Goal: Find specific page/section: Find specific page/section

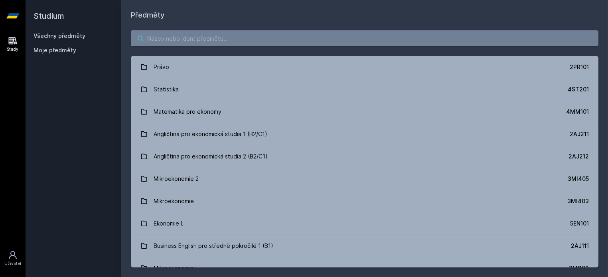
click at [163, 39] on input "search" at bounding box center [364, 38] width 467 height 16
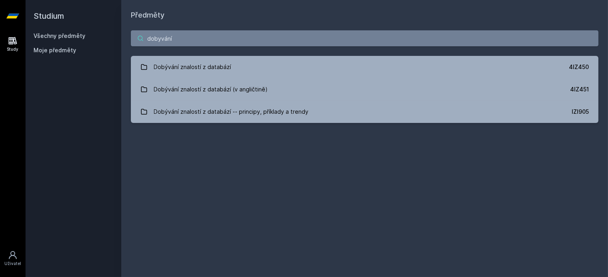
type input "dobyvání"
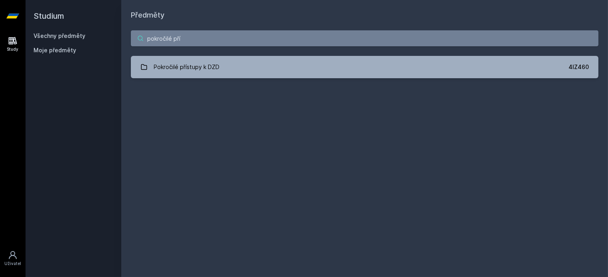
type input "pokročilé pří"
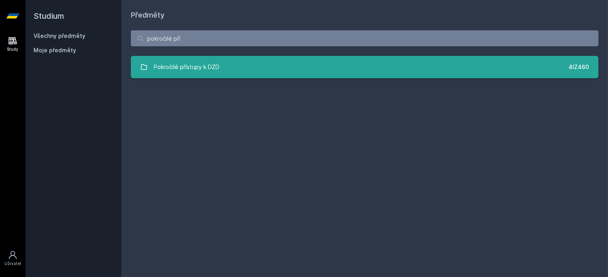
click at [229, 67] on link "Pokročilé přístupy k DZD 4IZ460" at bounding box center [364, 67] width 467 height 22
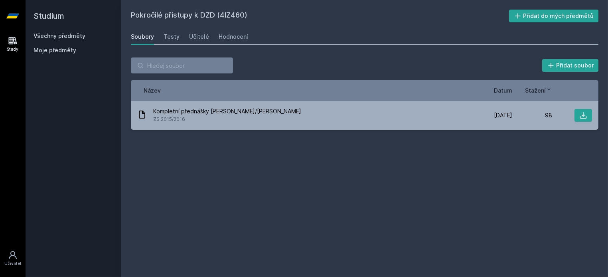
click at [231, 11] on h2 "Pokročilé přístupy k DZD (4IZ460)" at bounding box center [320, 16] width 378 height 13
copy h2 "4IZ460"
click at [177, 38] on div "Testy" at bounding box center [171, 37] width 16 height 8
